Goal: Transaction & Acquisition: Purchase product/service

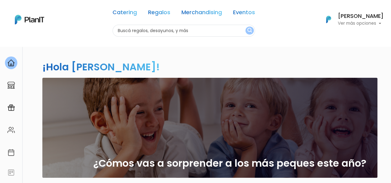
click at [379, 25] on p "Ver más opciones" at bounding box center [361, 23] width 46 height 4
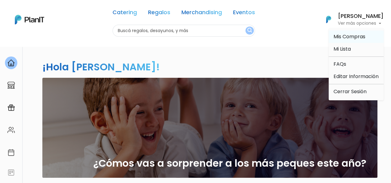
click at [354, 39] on span "Mis Compras" at bounding box center [349, 36] width 32 height 7
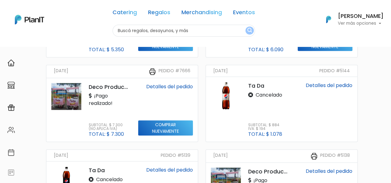
scroll to position [210, 0]
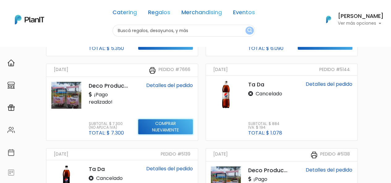
click at [179, 50] on input "Comprar nuevamente" at bounding box center [165, 42] width 55 height 15
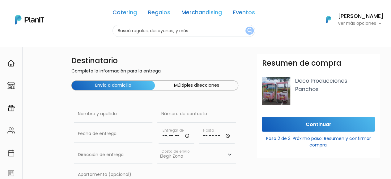
click at [359, 68] on div "Resumen de compra Deco Producciones Panchos -" at bounding box center [318, 85] width 123 height 63
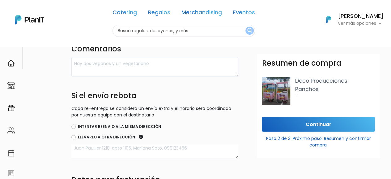
scroll to position [256, 0]
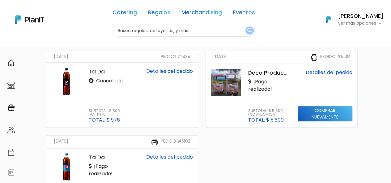
scroll to position [307, 0]
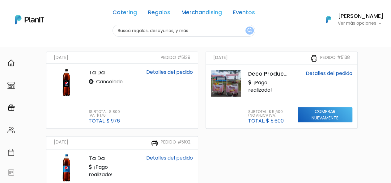
click at [311, 73] on link "Detalles del pedido" at bounding box center [329, 73] width 47 height 7
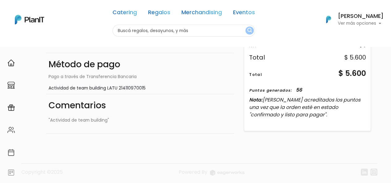
scroll to position [260, 0]
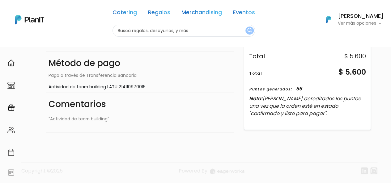
click at [305, 74] on div "Total $ 5.600" at bounding box center [307, 72] width 116 height 11
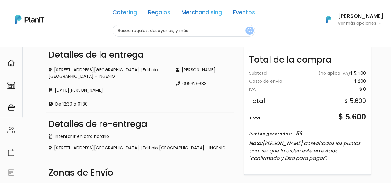
scroll to position [112, 0]
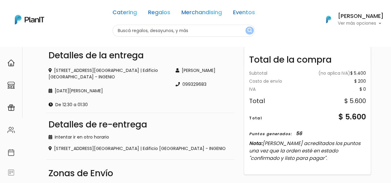
click at [374, 24] on p "Ver más opciones" at bounding box center [361, 23] width 46 height 4
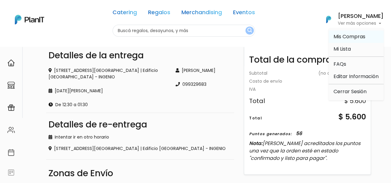
click at [357, 37] on span "Mis Compras" at bounding box center [349, 36] width 32 height 7
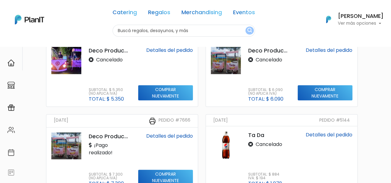
scroll to position [185, 0]
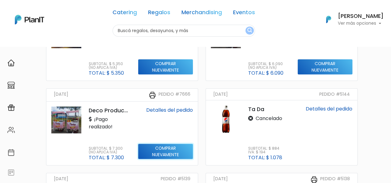
click at [163, 75] on input "Comprar nuevamente" at bounding box center [165, 66] width 55 height 15
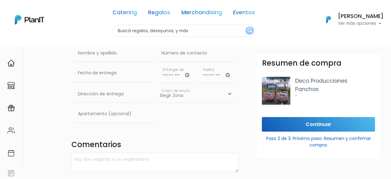
scroll to position [62, 0]
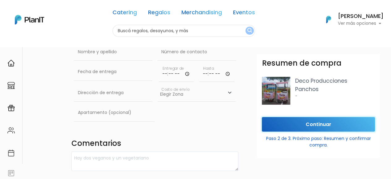
click at [315, 121] on input "Continuar" at bounding box center [318, 124] width 113 height 15
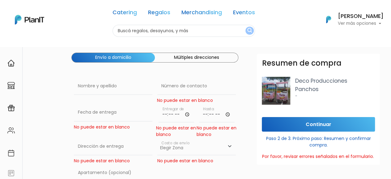
scroll to position [0, 0]
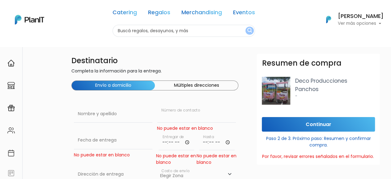
click at [195, 106] on input "text" at bounding box center [196, 113] width 78 height 17
click at [201, 83] on button "Múltiples direcciones" at bounding box center [196, 85] width 83 height 9
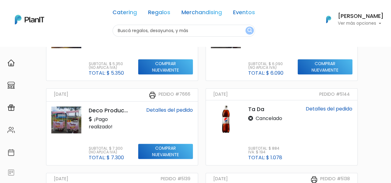
scroll to position [154, 0]
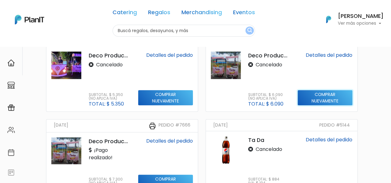
click at [193, 101] on input "Comprar nuevamente" at bounding box center [165, 97] width 55 height 15
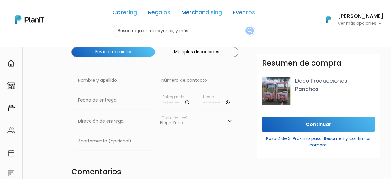
scroll to position [93, 0]
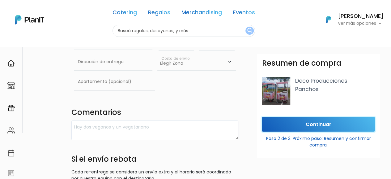
click at [312, 123] on input "Continuar" at bounding box center [318, 124] width 113 height 15
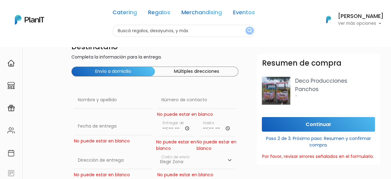
scroll to position [0, 0]
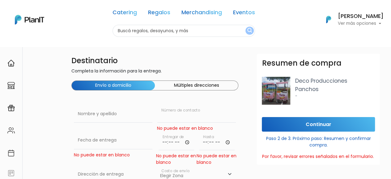
click at [187, 110] on input "text" at bounding box center [196, 113] width 78 height 17
click at [104, 118] on input "text" at bounding box center [113, 113] width 78 height 17
type input "[PERSON_NAME]"
type input "Juan Manuel Blanes 1008"
click at [193, 112] on input "text" at bounding box center [196, 113] width 78 height 17
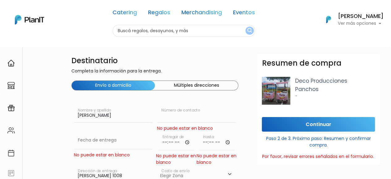
type input "099329683"
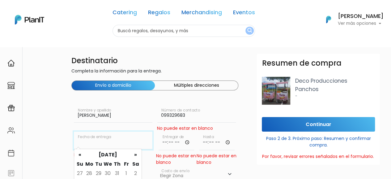
click at [112, 138] on input "text" at bounding box center [113, 139] width 78 height 17
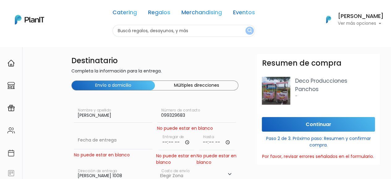
click at [215, 58] on h4 "Destinatario" at bounding box center [154, 60] width 167 height 9
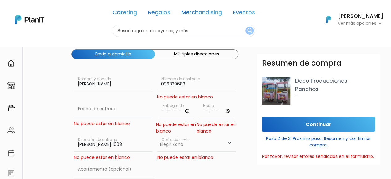
scroll to position [62, 0]
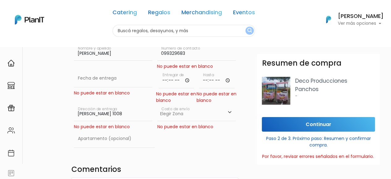
click at [231, 113] on select "Elegir Zona Zona américa- $600 Montevideo- $250" at bounding box center [196, 112] width 78 height 17
select select "10"
click at [157, 104] on select "Elegir Zona Zona américa- $600 Montevideo- $250" at bounding box center [196, 112] width 78 height 17
click at [139, 113] on input "Juan Manuel Blanes 1008" at bounding box center [113, 112] width 78 height 17
click at [140, 113] on input "Juan Manuel Blanes 1008" at bounding box center [113, 112] width 78 height 17
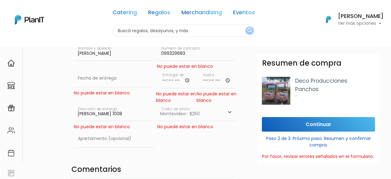
click at [140, 113] on input "Juan Manuel Blanes 1008" at bounding box center [113, 112] width 78 height 17
click at [125, 74] on input "text" at bounding box center [113, 78] width 78 height 17
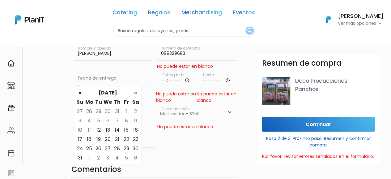
click at [109, 138] on td "20" at bounding box center [107, 138] width 9 height 9
type input "20/08/2025"
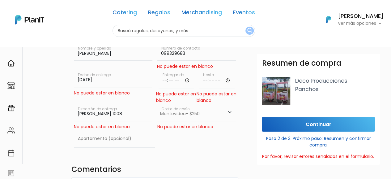
click at [169, 79] on input "time" at bounding box center [177, 79] width 36 height 19
type input "12:00"
click at [207, 75] on input "time" at bounding box center [217, 79] width 36 height 19
type input "13:30"
click at [125, 112] on input "Juan Manuel Blanes 1008" at bounding box center [113, 112] width 78 height 17
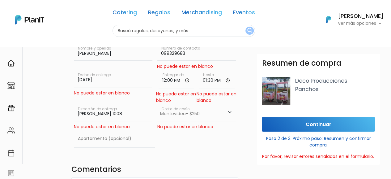
click at [125, 112] on input "Juan Manuel Blanes 1008" at bounding box center [113, 112] width 78 height 17
paste input "Av. Italia 6201"
type input "Av. Italia 6201"
click at [57, 93] on div "Destinatario Completa la información para la entrega. Envío a domicilio Múltipl…" at bounding box center [216, 170] width 349 height 357
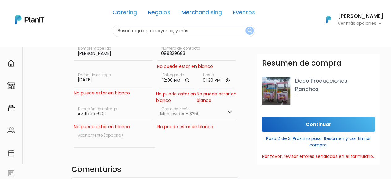
click at [116, 138] on input "text" at bounding box center [114, 138] width 81 height 17
type input "Los Naranjos"
click at [217, 112] on select "Elegir Zona Zona américa- $600 Montevideo- $250" at bounding box center [196, 112] width 78 height 17
click at [157, 104] on select "Elegir Zona Zona américa- $600 Montevideo- $250" at bounding box center [196, 112] width 78 height 17
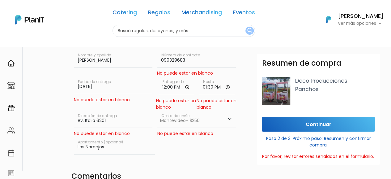
scroll to position [93, 0]
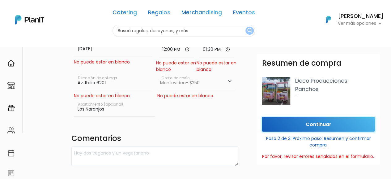
click at [285, 125] on input "Continuar" at bounding box center [318, 124] width 113 height 15
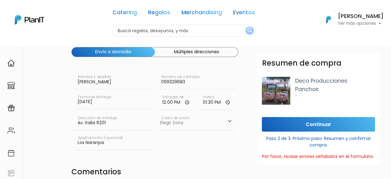
scroll to position [31, 0]
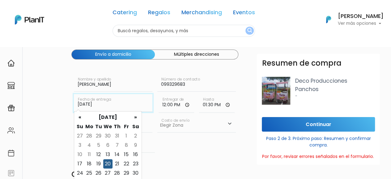
click at [91, 105] on input "20/08/2025" at bounding box center [113, 102] width 78 height 17
click at [117, 161] on td "21" at bounding box center [116, 163] width 9 height 9
type input "21/08/2025"
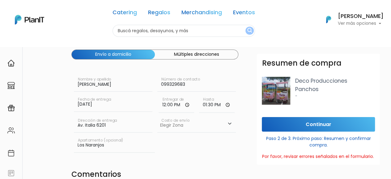
click at [229, 126] on select "Elegir Zona Zona américa- $600 Montevideo- $250" at bounding box center [196, 123] width 78 height 17
select select "10"
click at [157, 115] on select "Elegir Zona Zona américa- $600 Montevideo- $250" at bounding box center [196, 123] width 78 height 17
click at [299, 125] on input "Continuar" at bounding box center [318, 124] width 113 height 15
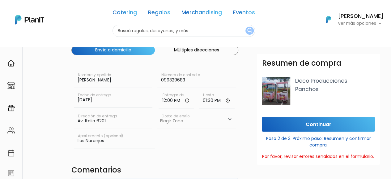
scroll to position [0, 0]
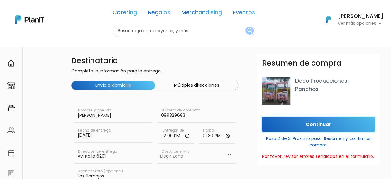
click at [317, 125] on input "Continuar" at bounding box center [318, 124] width 113 height 15
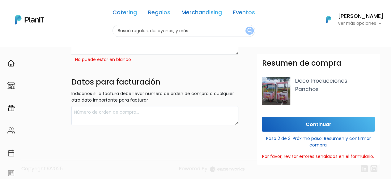
scroll to position [200, 0]
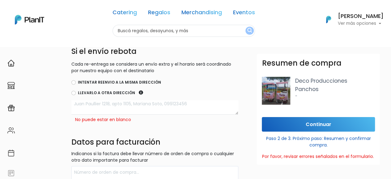
click at [121, 81] on label "Intentar reenvio a la misma dirección" at bounding box center [119, 82] width 83 height 6
click at [76, 81] on input "Intentar reenvio a la misma dirección" at bounding box center [73, 82] width 4 height 4
radio input "true"
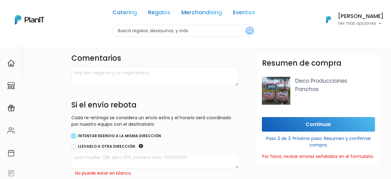
scroll to position [169, 0]
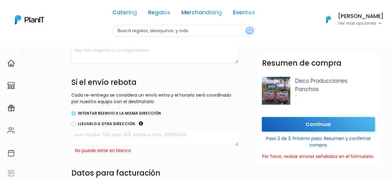
click at [296, 125] on input "Continuar" at bounding box center [318, 124] width 113 height 15
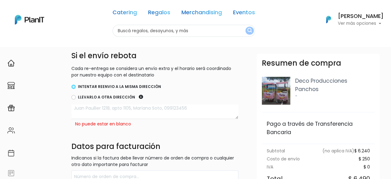
scroll to position [231, 0]
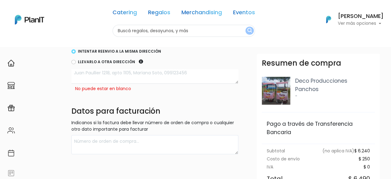
click at [123, 80] on textarea at bounding box center [154, 76] width 167 height 15
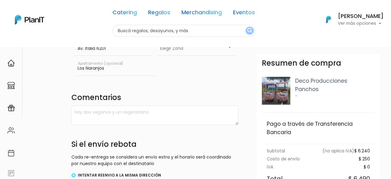
scroll to position [77, 0]
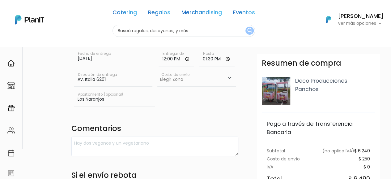
drag, startPoint x: 112, startPoint y: 81, endPoint x: 67, endPoint y: 76, distance: 45.4
click at [67, 76] on div "Destinatario Completa la información para la entrega. Envío a domicilio Múltipl…" at bounding box center [216, 142] width 349 height 331
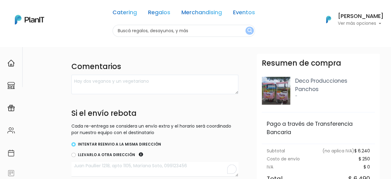
scroll to position [0, 0]
drag, startPoint x: 106, startPoint y: 94, endPoint x: 108, endPoint y: 91, distance: 4.0
click at [106, 93] on div "Destinatario Completa la información para la entrega. Envío a domicilio Múltipl…" at bounding box center [155, 80] width 174 height 331
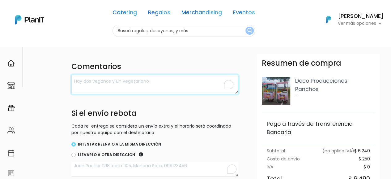
click at [109, 85] on textarea "To enrich screen reader interactions, please activate Accessibility in Grammarl…" at bounding box center [154, 83] width 167 height 19
paste textarea "Av. Italia 6201"
type textarea "Av. Italia 6201 [GEOGRAPHIC_DATA]"
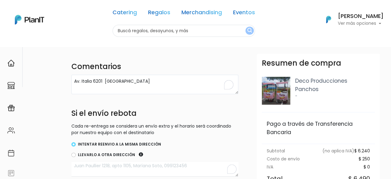
click at [218, 55] on div "Destinatario Completa la información para la entrega. Envío a domicilio Múltipl…" at bounding box center [155, 80] width 174 height 331
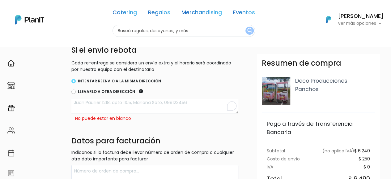
scroll to position [200, 0]
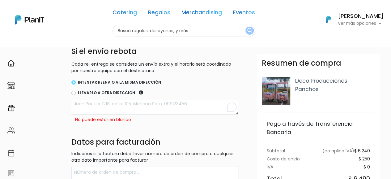
click at [151, 104] on textarea "To enrich screen reader interactions, please activate Accessibility in Grammarl…" at bounding box center [154, 107] width 167 height 15
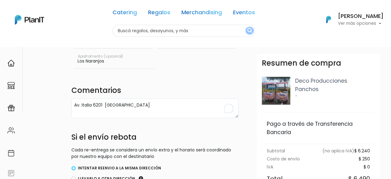
scroll to position [77, 0]
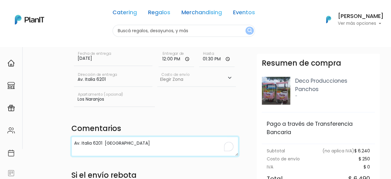
click at [133, 142] on textarea "Av. Italia 6201 [GEOGRAPHIC_DATA]" at bounding box center [154, 145] width 167 height 19
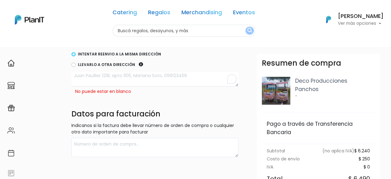
scroll to position [200, 0]
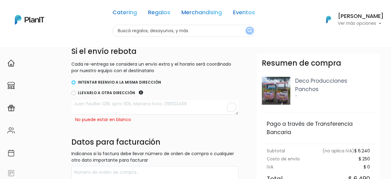
click at [137, 106] on textarea "To enrich screen reader interactions, please activate Accessibility in Grammarl…" at bounding box center [154, 107] width 167 height 15
paste textarea "Av. Italia 6201 [GEOGRAPHIC_DATA]"
type textarea "Av. Italia 6201 [GEOGRAPHIC_DATA]"
click at [194, 129] on div "Destinatario Completa la información para la entrega. Envío a domicilio Múltipl…" at bounding box center [155, 19] width 174 height 331
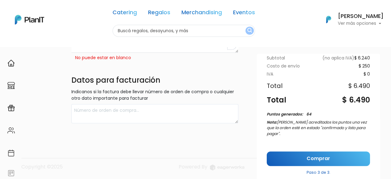
scroll to position [98, 0]
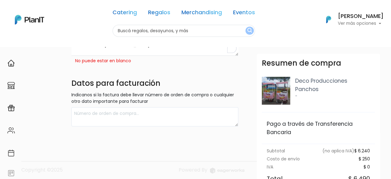
scroll to position [262, 0]
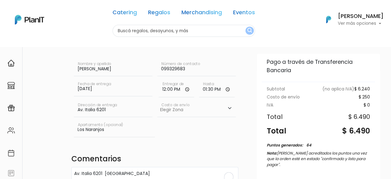
scroll to position [0, 0]
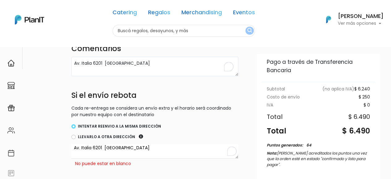
scroll to position [185, 0]
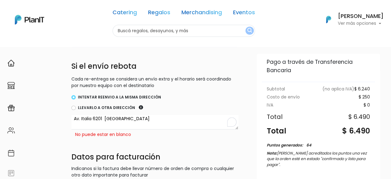
click at [116, 133] on div "No puede estar en blanco" at bounding box center [154, 134] width 167 height 6
click at [119, 116] on textarea "Av. Italia 6201 [GEOGRAPHIC_DATA]" at bounding box center [154, 122] width 167 height 15
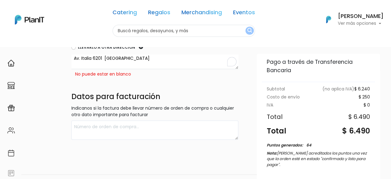
scroll to position [247, 0]
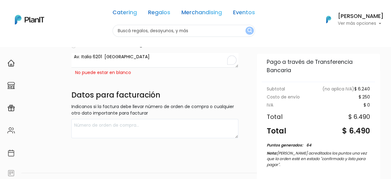
click at [132, 108] on p "Indicanos si la factura debe llevar número de orden de compra o cualquier otro …" at bounding box center [154, 109] width 167 height 13
drag, startPoint x: 138, startPoint y: 110, endPoint x: 141, endPoint y: 104, distance: 6.4
click at [138, 108] on p "Indicanos si la factura debe llevar número de orden de compra o cualquier otro …" at bounding box center [154, 109] width 167 height 13
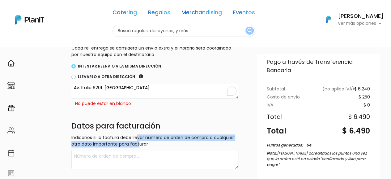
scroll to position [262, 0]
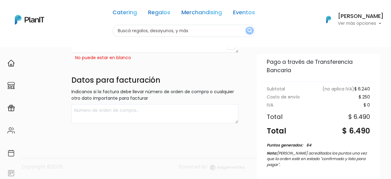
click at [159, 99] on p "Indicanos si la factura debe llevar número de orden de compra o cualquier otro …" at bounding box center [154, 94] width 167 height 13
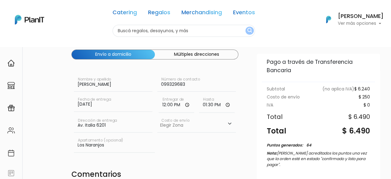
scroll to position [0, 0]
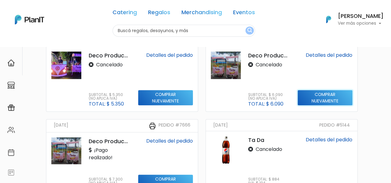
click at [193, 99] on input "Comprar nuevamente" at bounding box center [165, 97] width 55 height 15
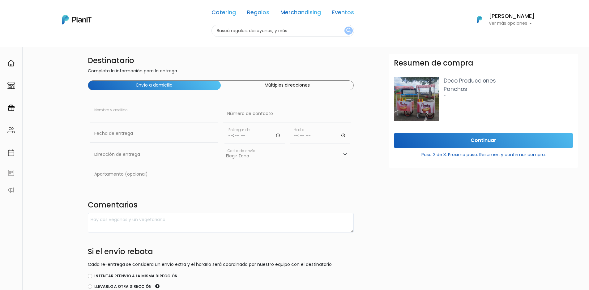
click at [147, 117] on input "text" at bounding box center [154, 113] width 128 height 17
type input "[PERSON_NAME]"
type input "[PERSON_NAME] 1008"
click at [257, 116] on input "text" at bounding box center [287, 113] width 128 height 17
type input "099329683"
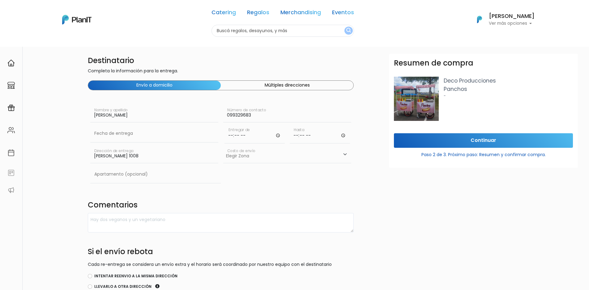
click at [148, 158] on input "[PERSON_NAME] 1008" at bounding box center [154, 154] width 128 height 17
paste input "Av. Italia 6201 [GEOGRAPHIC_DATA]"
type input "Av. Italia 6201 [GEOGRAPHIC_DATA]"
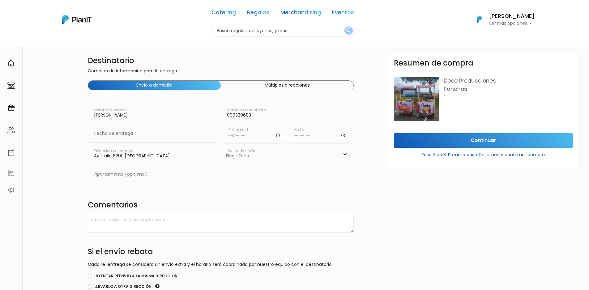
click at [257, 158] on select "Elegir [GEOGRAPHIC_DATA]- $600 [GEOGRAPHIC_DATA]- $250" at bounding box center [287, 154] width 128 height 17
select select "10"
click at [223, 146] on select "Elegir [GEOGRAPHIC_DATA]- $600 [GEOGRAPHIC_DATA]- $250" at bounding box center [287, 154] width 128 height 17
click at [252, 135] on input "time" at bounding box center [254, 134] width 60 height 19
click at [242, 134] on input "time" at bounding box center [254, 134] width 60 height 19
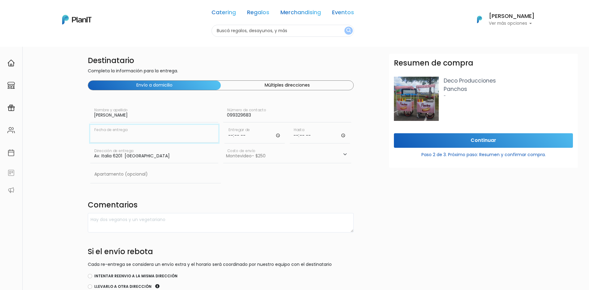
click at [133, 130] on input "text" at bounding box center [154, 133] width 128 height 17
click at [132, 178] on td "21" at bounding box center [133, 194] width 9 height 9
type input "[DATE]"
click at [264, 133] on input "time" at bounding box center [254, 134] width 60 height 19
click at [259, 137] on input "time" at bounding box center [254, 134] width 60 height 19
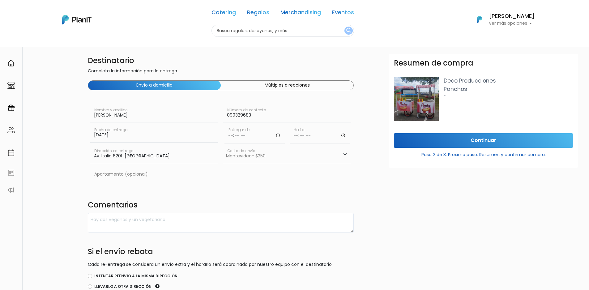
click at [259, 137] on input "time" at bounding box center [254, 134] width 60 height 19
type input "12:00"
type input "13:30"
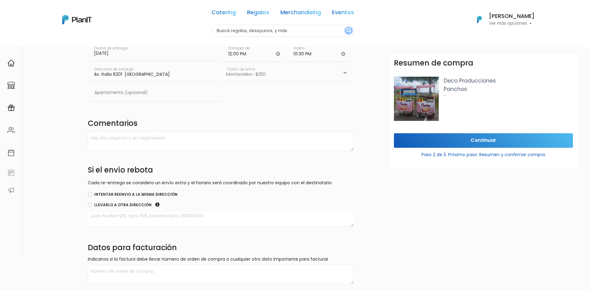
scroll to position [93, 0]
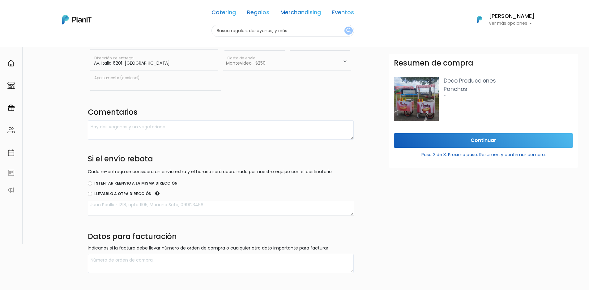
click at [135, 82] on input "text" at bounding box center [155, 81] width 130 height 17
type input "Los Naranjos"
click at [138, 124] on textarea at bounding box center [221, 129] width 266 height 19
paste textarea "Av. Italia 6201 [GEOGRAPHIC_DATA]"
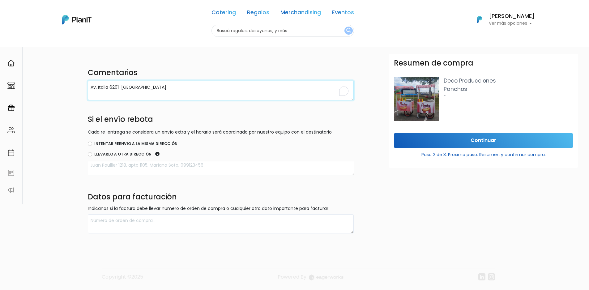
scroll to position [133, 0]
type textarea "Av. Italia 6201 [GEOGRAPHIC_DATA]"
click at [145, 166] on textarea at bounding box center [221, 168] width 266 height 15
paste textarea "Av. Italia 6201 [GEOGRAPHIC_DATA]"
type textarea "Av. Italia 6201 [GEOGRAPHIC_DATA]"
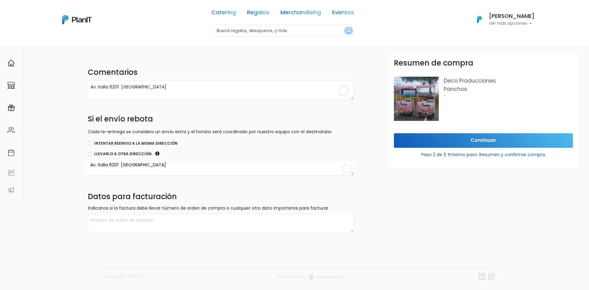
click at [129, 145] on label "Intentar reenvio a la misma dirección" at bounding box center [135, 144] width 83 height 6
click at [92, 145] on input "Intentar reenvio a la misma dirección" at bounding box center [90, 143] width 4 height 4
radio input "true"
click at [138, 178] on textarea "To enrich screen reader interactions, please activate Accessibility in Grammarl…" at bounding box center [221, 223] width 266 height 19
click at [123, 178] on textarea "To enrich screen reader interactions, please activate Accessibility in Grammarl…" at bounding box center [221, 223] width 266 height 19
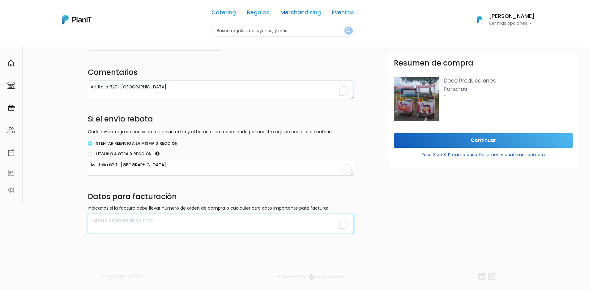
paste textarea "RUT comprador: 21 411 097 0015 Nombre: LATU Dirección: Avda. Italia 6201"
type textarea "RUT comprador: 21 411 097 0015 Nombre: LATU Dirección: Avda. Italia 6201"
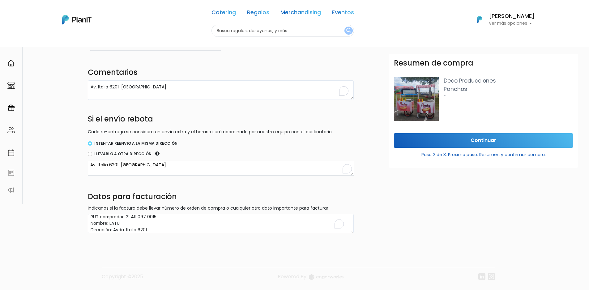
click at [391, 178] on div "Resumen de compra Deco Producciones Panchos - Continuar Paso 2 de 3. Próximo pa…" at bounding box center [483, 199] width 196 height 290
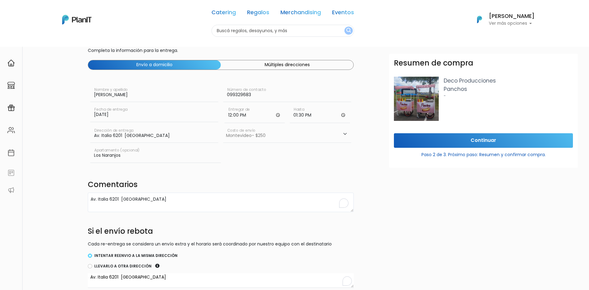
scroll to position [0, 0]
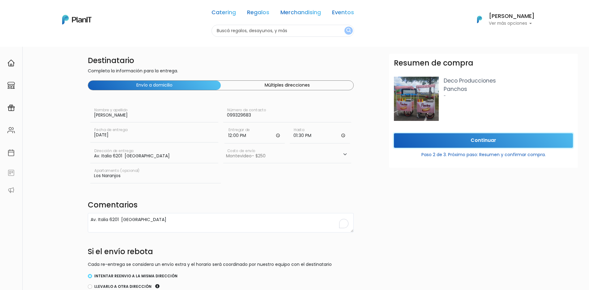
click at [391, 139] on input "Continuar" at bounding box center [483, 140] width 179 height 15
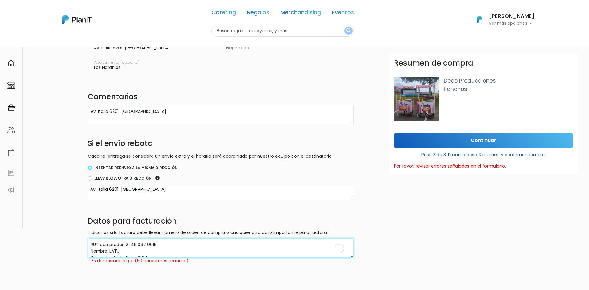
drag, startPoint x: 125, startPoint y: 245, endPoint x: 84, endPoint y: 246, distance: 41.7
click at [84, 178] on div "Destinatario Completa la información para la entrega. Envío a domicilio Múltipl…" at bounding box center [315, 105] width 546 height 318
type textarea "21 411 097 0015 Nombre: LATU Dirección: Avda. Italia 6201"
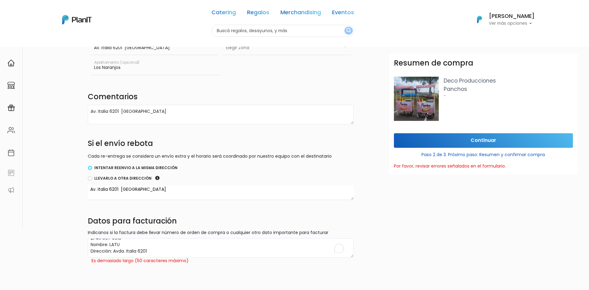
click at [365, 178] on form "Destinatario Completa la información para la entrega. Envío a domicilio Múltipl…" at bounding box center [361, 105] width 546 height 318
click at [391, 139] on input "Continuar" at bounding box center [483, 140] width 179 height 15
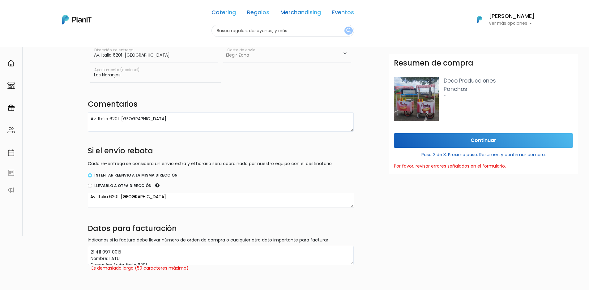
scroll to position [108, 0]
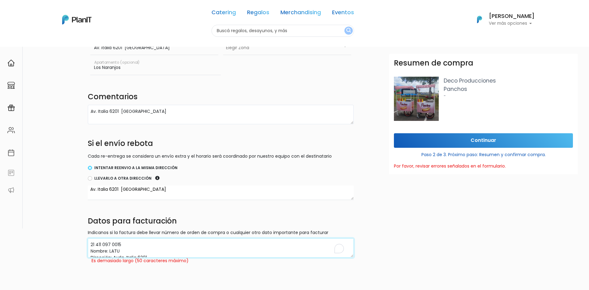
click at [110, 178] on textarea "21 411 097 0015 Nombre: LATU Dirección: Avda. Italia 6201" at bounding box center [221, 247] width 266 height 19
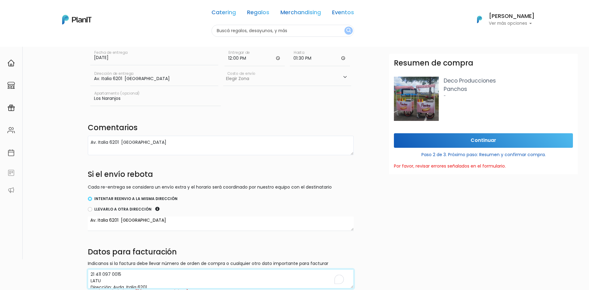
scroll to position [0, 0]
click at [92, 178] on textarea "21 411 097 0015 Nombre: LATU Dirección: Avda. Italia 6201" at bounding box center [221, 278] width 266 height 19
click at [112, 178] on textarea "21 411 097 0015 Nombre: LATU Dirección: Avda. Italia 6201" at bounding box center [221, 278] width 266 height 19
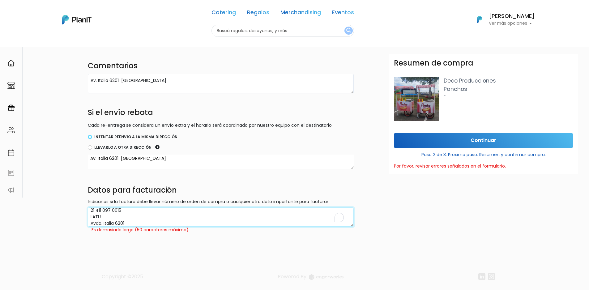
type textarea "21 411 097 0015 LATU Avda. Italia 6201"
click at [391, 140] on input "Continuar" at bounding box center [483, 140] width 179 height 15
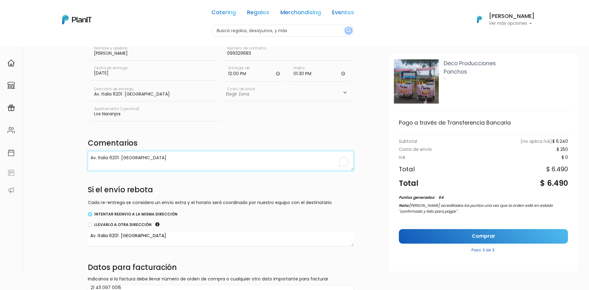
drag, startPoint x: 173, startPoint y: 158, endPoint x: 39, endPoint y: 165, distance: 134.9
click at [39, 165] on div "Destinatario Completa la información para la entrega. Envío a domicilio Múltipl…" at bounding box center [294, 142] width 589 height 345
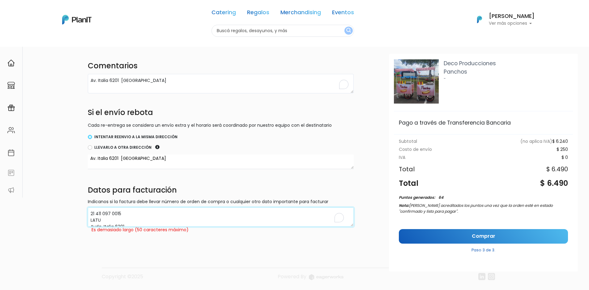
drag, startPoint x: 131, startPoint y: 222, endPoint x: 73, endPoint y: 196, distance: 64.6
click at [73, 178] on div "Destinatario Completa la información para la entrega. Envío a domicilio Múltipl…" at bounding box center [315, 74] width 546 height 318
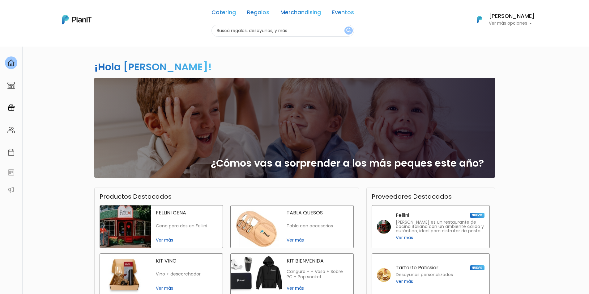
click at [526, 24] on p "Ver más opciones" at bounding box center [512, 23] width 46 height 4
click at [292, 30] on input "text" at bounding box center [282, 31] width 142 height 12
type input "carro de panchos"
click at [344, 27] on button "submit" at bounding box center [348, 31] width 8 height 8
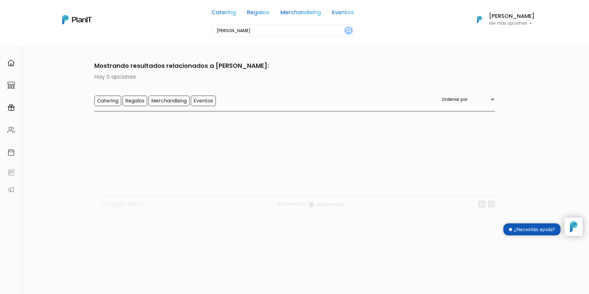
click at [236, 32] on input "carro de panchos" at bounding box center [282, 31] width 142 height 12
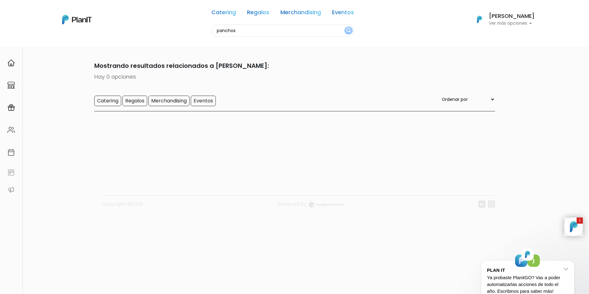
type input "panchos"
click at [346, 32] on img "submit" at bounding box center [348, 31] width 5 height 6
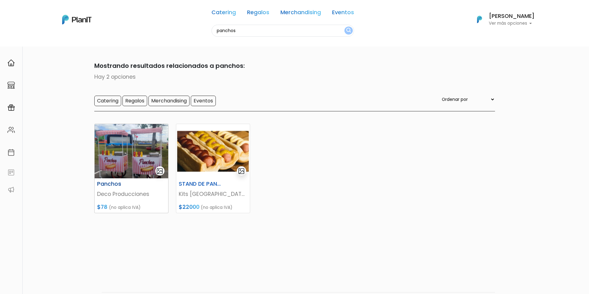
click at [132, 139] on img at bounding box center [132, 151] width 74 height 54
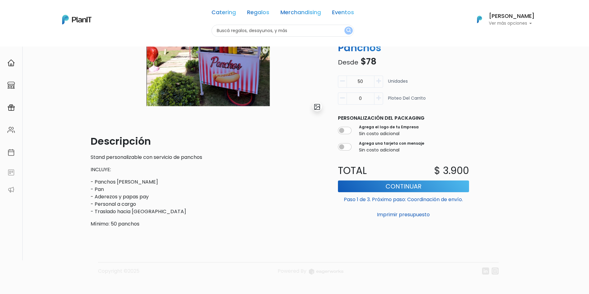
scroll to position [86, 0]
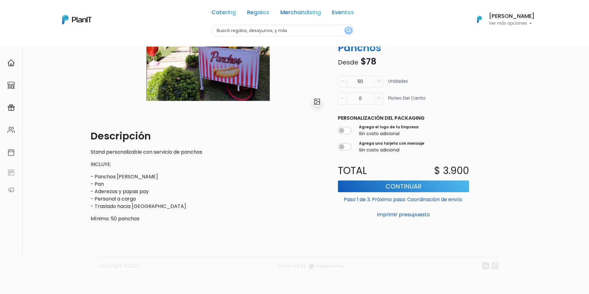
click at [377, 84] on icon "button" at bounding box center [378, 81] width 5 height 6
click at [378, 84] on icon "button" at bounding box center [378, 81] width 5 height 6
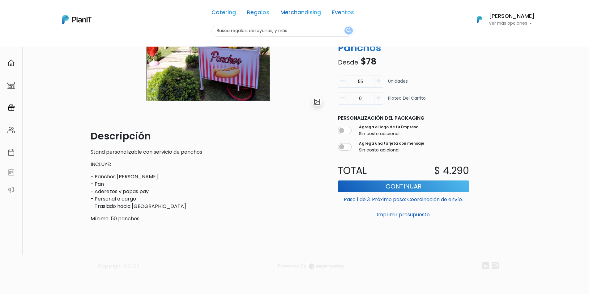
click at [378, 84] on icon "button" at bounding box center [378, 81] width 5 height 6
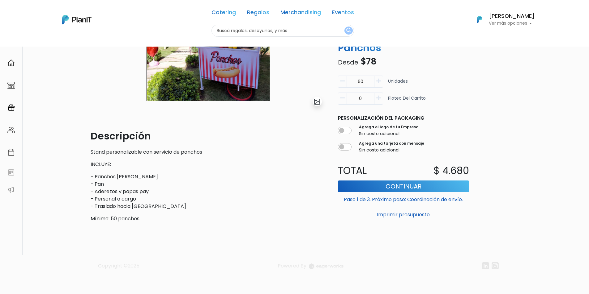
click at [378, 84] on icon "button" at bounding box center [378, 81] width 5 height 6
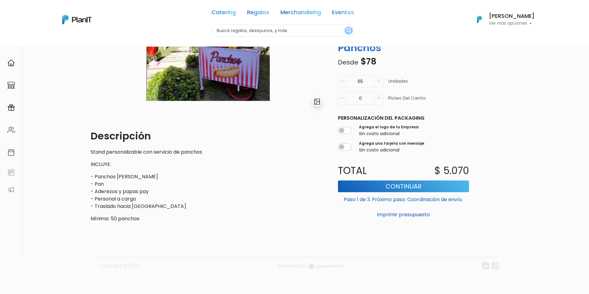
click at [378, 84] on icon "button" at bounding box center [378, 81] width 5 height 6
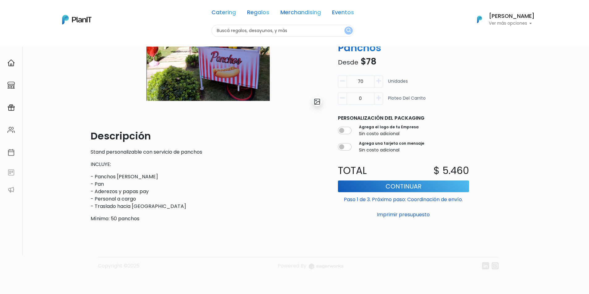
click at [378, 84] on icon "button" at bounding box center [378, 81] width 5 height 6
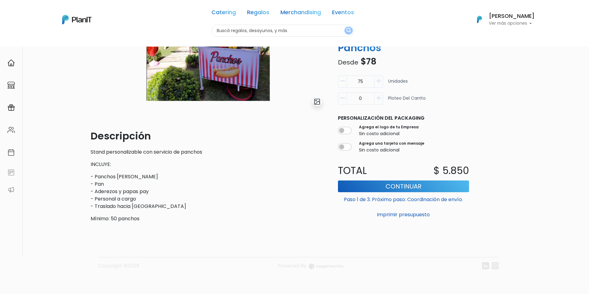
click at [378, 84] on icon "button" at bounding box center [378, 81] width 5 height 6
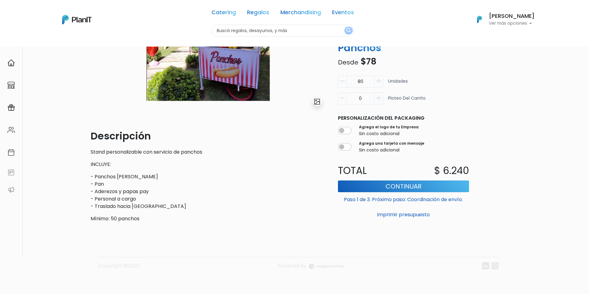
click at [378, 84] on icon "button" at bounding box center [378, 81] width 5 height 6
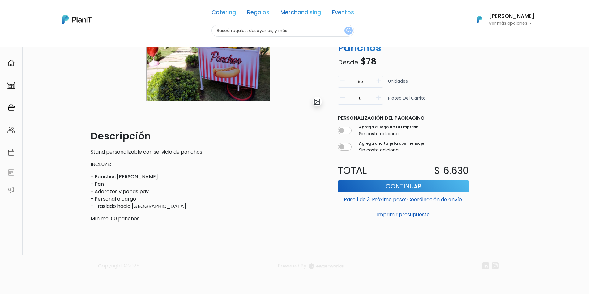
click at [378, 84] on icon "button" at bounding box center [378, 81] width 5 height 6
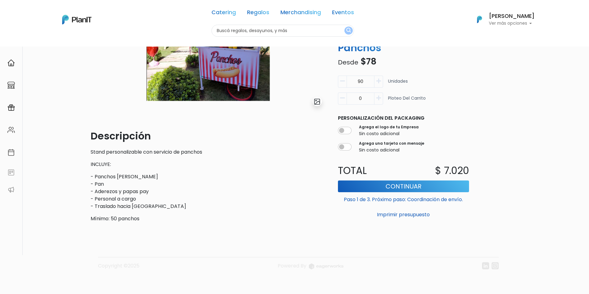
click at [378, 84] on icon "button" at bounding box center [378, 81] width 5 height 6
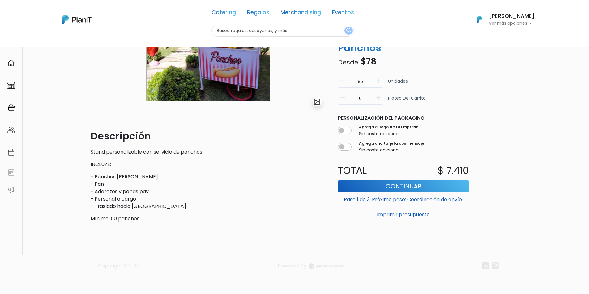
click at [378, 84] on icon "button" at bounding box center [378, 81] width 5 height 6
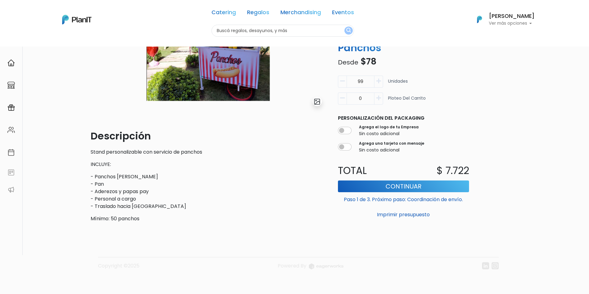
type input "100"
click at [372, 189] on button "Continuar" at bounding box center [403, 187] width 131 height 12
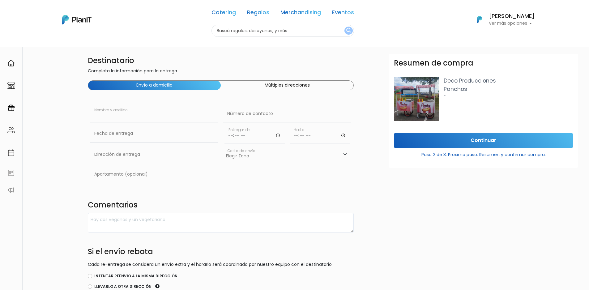
click at [155, 115] on input "text" at bounding box center [154, 113] width 128 height 17
type input "[PERSON_NAME]"
type input "Juan Manuel Blanes 1008"
click at [260, 114] on input "text" at bounding box center [287, 113] width 128 height 17
type input "099329683"
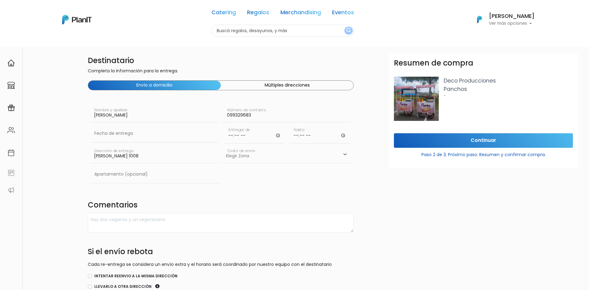
click at [252, 138] on input "time" at bounding box center [254, 134] width 60 height 19
click at [149, 133] on input "text" at bounding box center [154, 133] width 128 height 17
click at [132, 194] on td "21" at bounding box center [133, 194] width 9 height 9
type input "21/08/2025"
click at [242, 136] on input "time" at bounding box center [254, 134] width 60 height 19
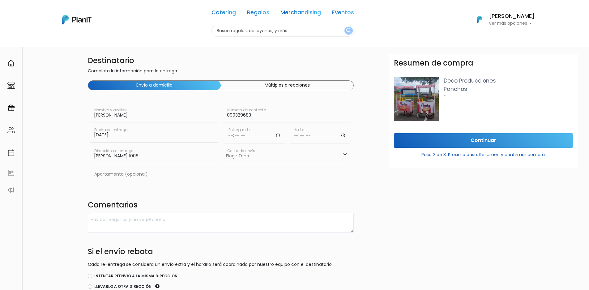
type input "12:00"
type input "13:30"
click at [261, 158] on select "Elegir Zona Zona américa- $600 Montevideo- $250" at bounding box center [287, 154] width 128 height 17
select select "10"
click at [223, 146] on select "Elegir Zona Zona américa- $600 Montevideo- $250" at bounding box center [287, 154] width 128 height 17
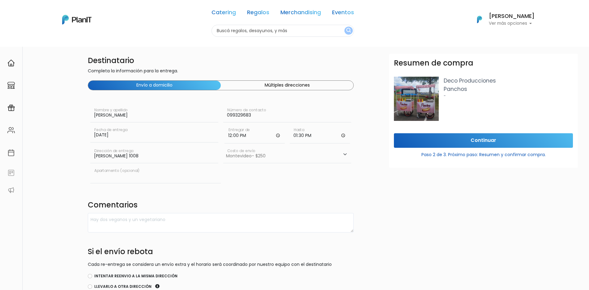
click at [169, 176] on input "text" at bounding box center [155, 174] width 130 height 17
type input "Los Naranjos"
click at [150, 218] on textarea at bounding box center [221, 222] width 266 height 19
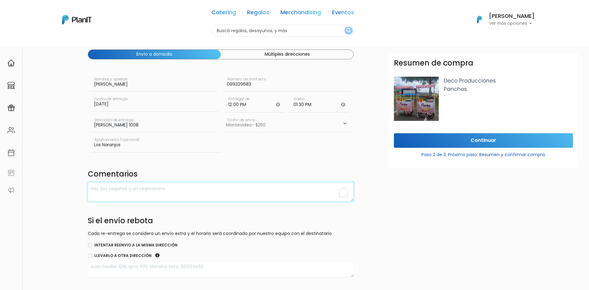
click at [138, 189] on textarea "To enrich screen reader interactions, please activate Accessibility in Grammarl…" at bounding box center [221, 191] width 266 height 19
paste textarea "Av. Italia 6201 [GEOGRAPHIC_DATA]"
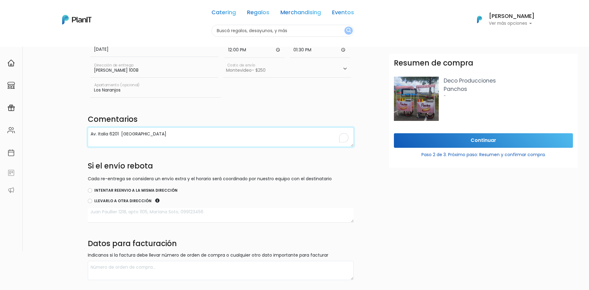
scroll to position [93, 0]
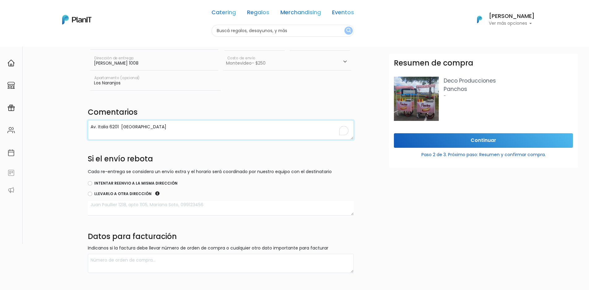
type textarea "Av. Italia 6201 [GEOGRAPHIC_DATA]"
click at [125, 184] on label "Intentar reenvio a la misma dirección" at bounding box center [135, 183] width 83 height 6
click at [92, 184] on input "Intentar reenvio a la misma dirección" at bounding box center [90, 183] width 4 height 4
radio input "true"
click at [134, 204] on textarea at bounding box center [221, 208] width 266 height 15
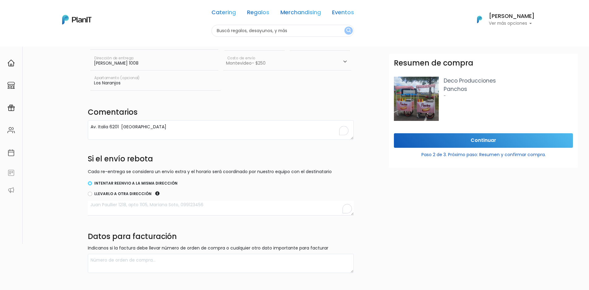
paste textarea "Av. Italia 6201 [GEOGRAPHIC_DATA]"
type textarea "Av. Italia 6201 [GEOGRAPHIC_DATA]"
click at [68, 197] on div "Destinatario Completa la información para la entrega. Envío a domicilio Múltipl…" at bounding box center [315, 117] width 546 height 312
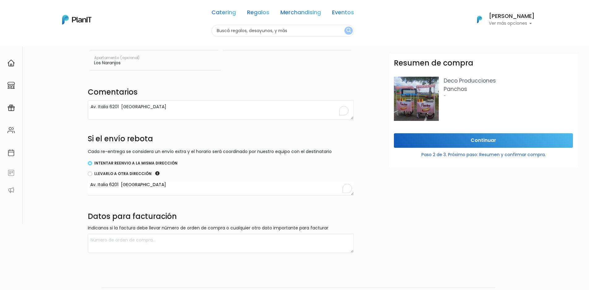
scroll to position [133, 0]
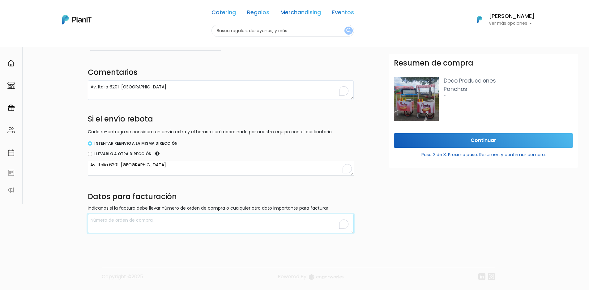
click at [109, 220] on textarea "To enrich screen reader interactions, please activate Accessibility in Grammarl…" at bounding box center [221, 223] width 266 height 19
paste textarea "21 411 097 0015 LATU Avda. Italia 6201"
type textarea "21 411 097 0015 LATU Avda. Italia 6201"
click at [446, 142] on input "Continuar" at bounding box center [483, 140] width 179 height 15
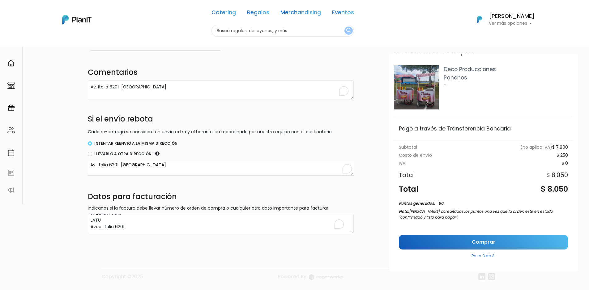
scroll to position [17, 0]
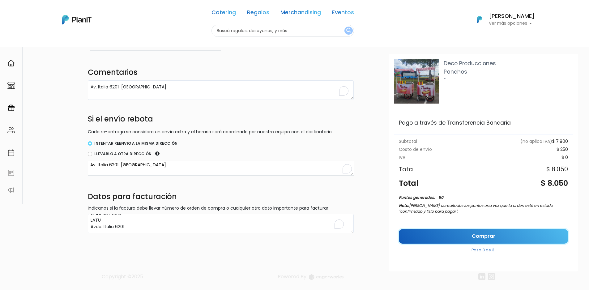
click at [421, 237] on link "Comprar" at bounding box center [483, 236] width 169 height 15
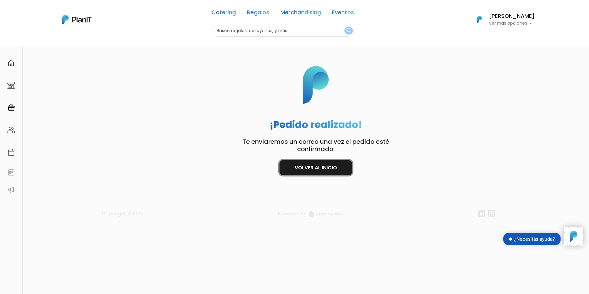
click at [324, 169] on link "Volver al inicio" at bounding box center [315, 167] width 73 height 15
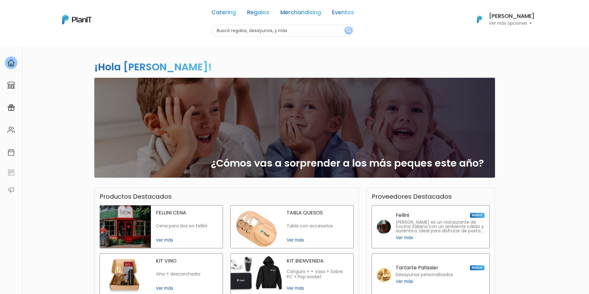
click at [518, 23] on p "Ver más opciones" at bounding box center [512, 23] width 46 height 4
click at [512, 36] on span "Mis Compras" at bounding box center [500, 36] width 32 height 7
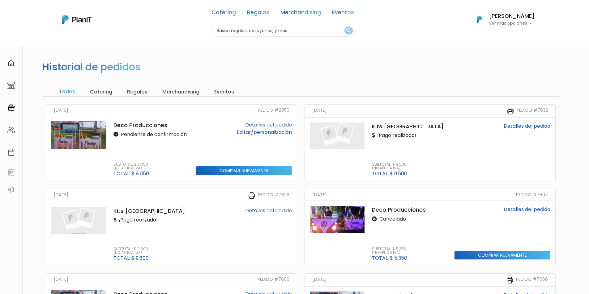
click at [263, 123] on link "Detalles del pedido" at bounding box center [268, 124] width 47 height 7
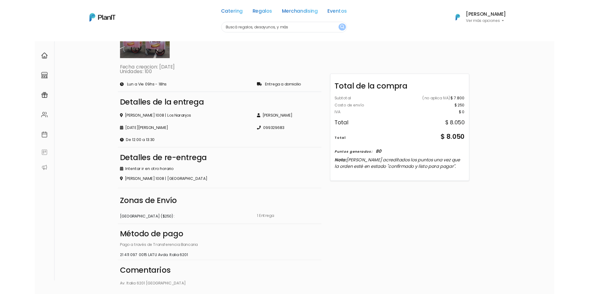
scroll to position [62, 0]
